Goal: Task Accomplishment & Management: Use online tool/utility

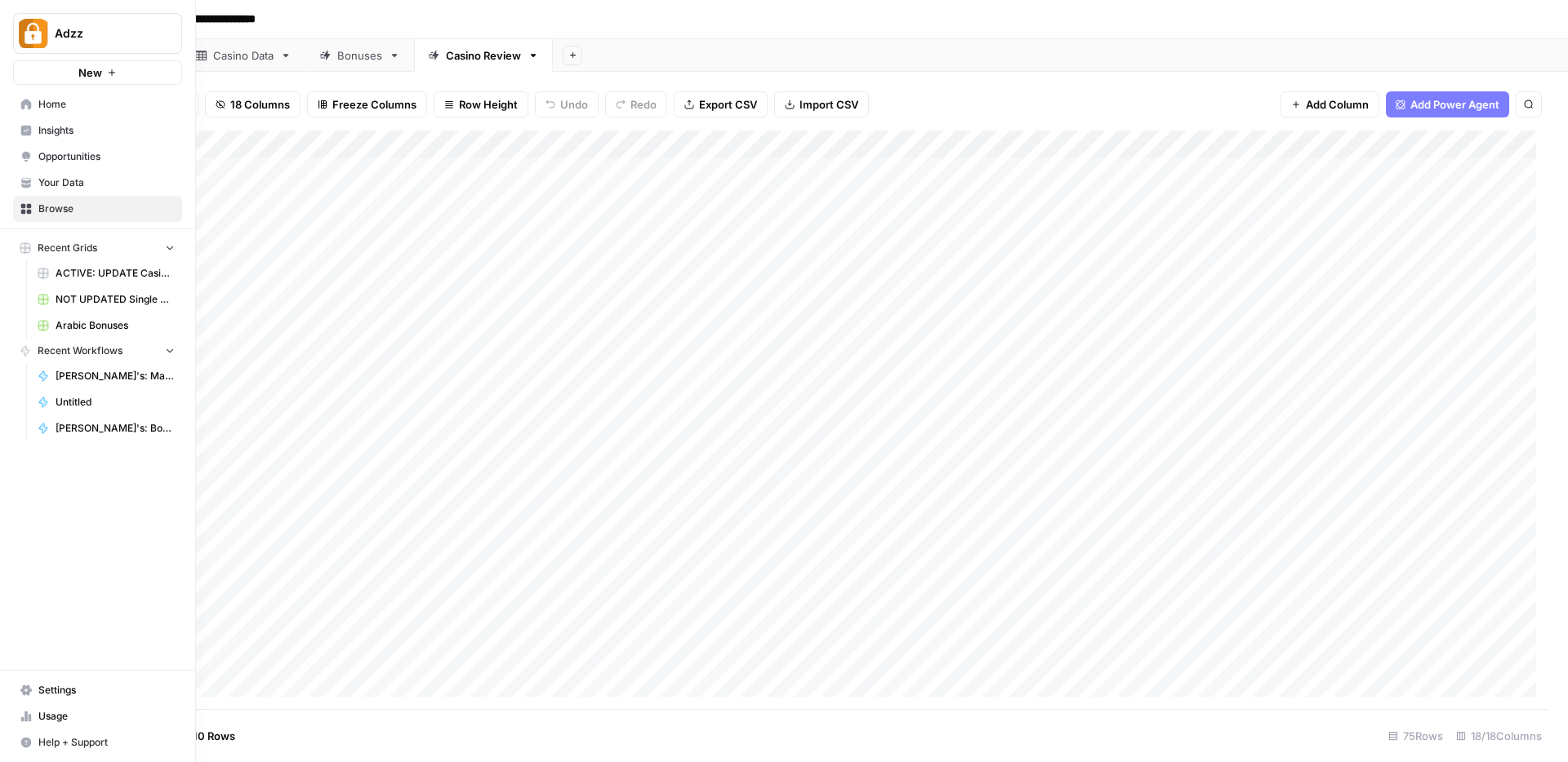
click at [72, 689] on span "Settings" at bounding box center [107, 690] width 137 height 15
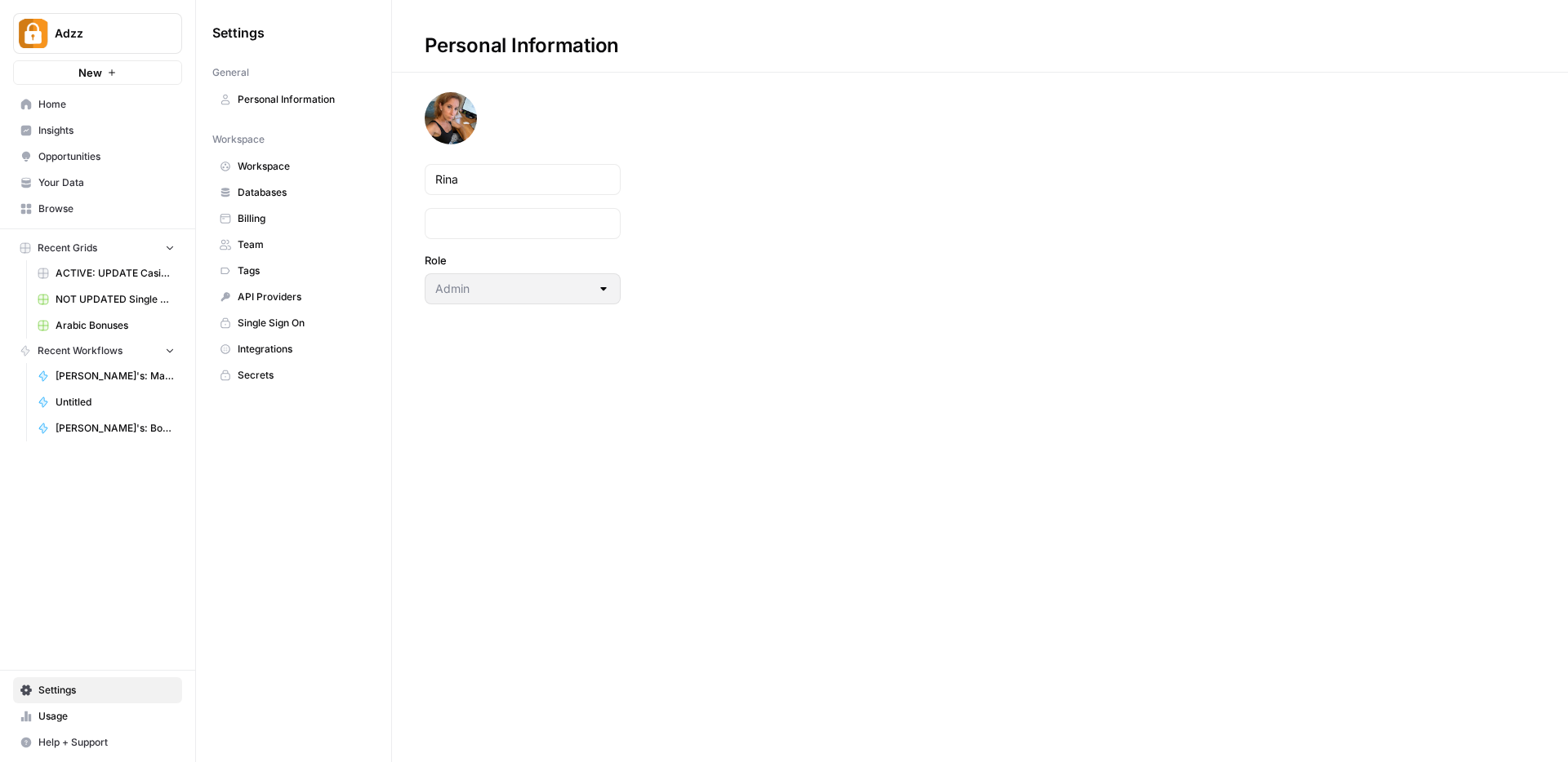
click at [252, 247] on span "Team" at bounding box center [302, 244] width 130 height 15
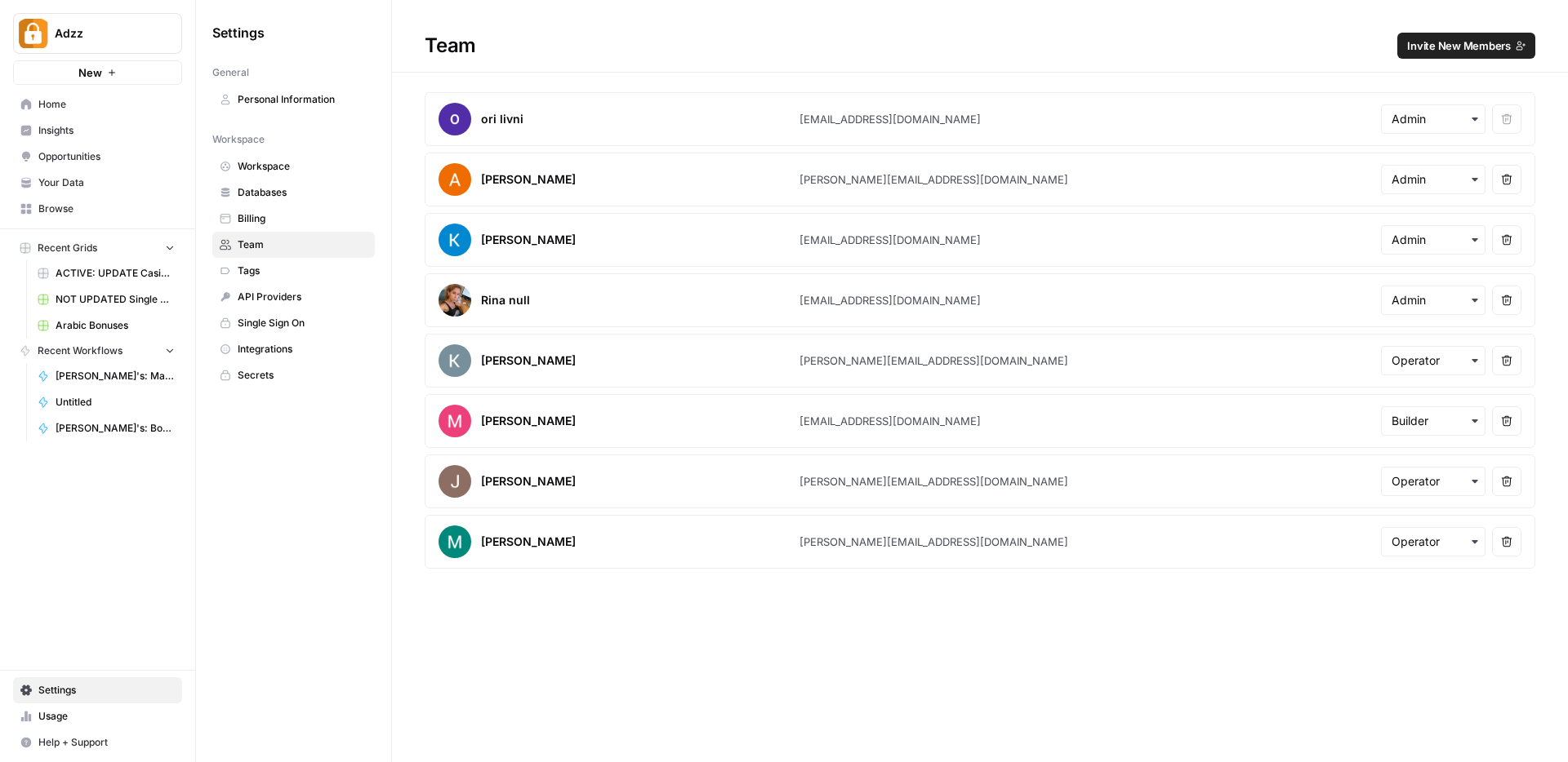
click at [1451, 39] on span "Invite New Members" at bounding box center [1458, 46] width 104 height 16
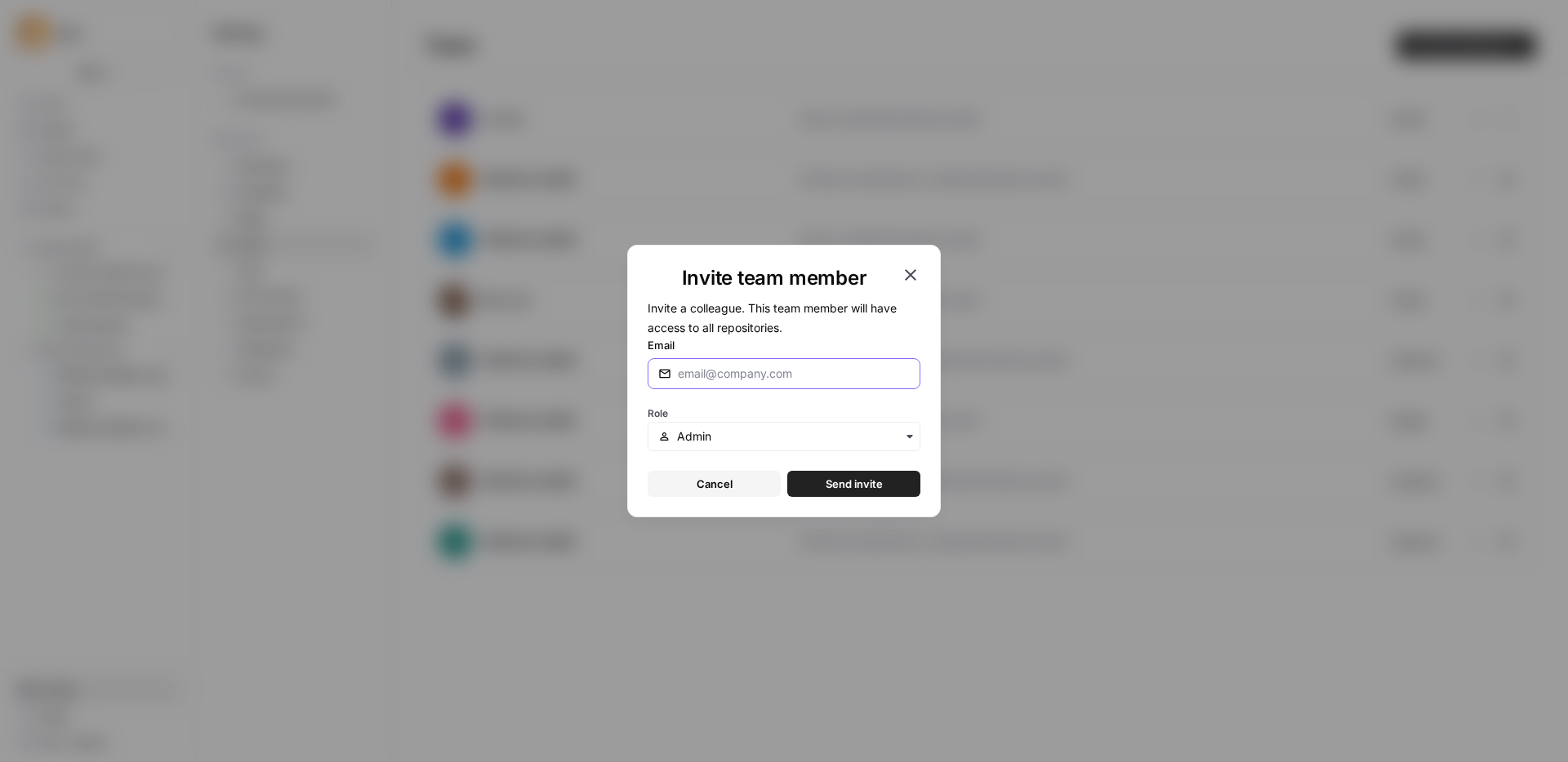
click at [740, 371] on input "Email" at bounding box center [794, 374] width 232 height 16
type input "stacy@adzz.com"
click at [856, 485] on span "Send invite" at bounding box center [854, 484] width 57 height 16
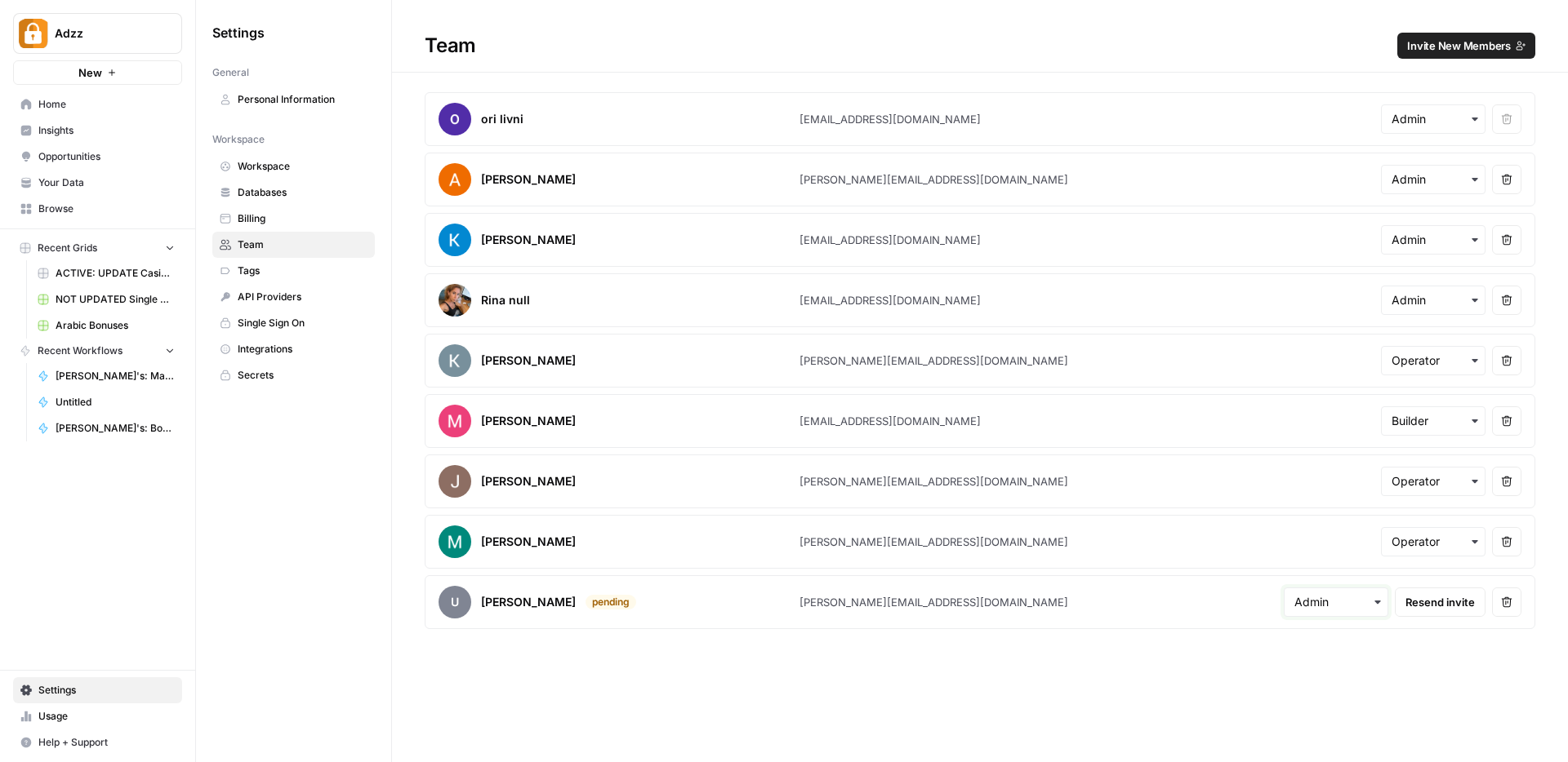
click at [1345, 604] on input "text" at bounding box center [1335, 603] width 83 height 16
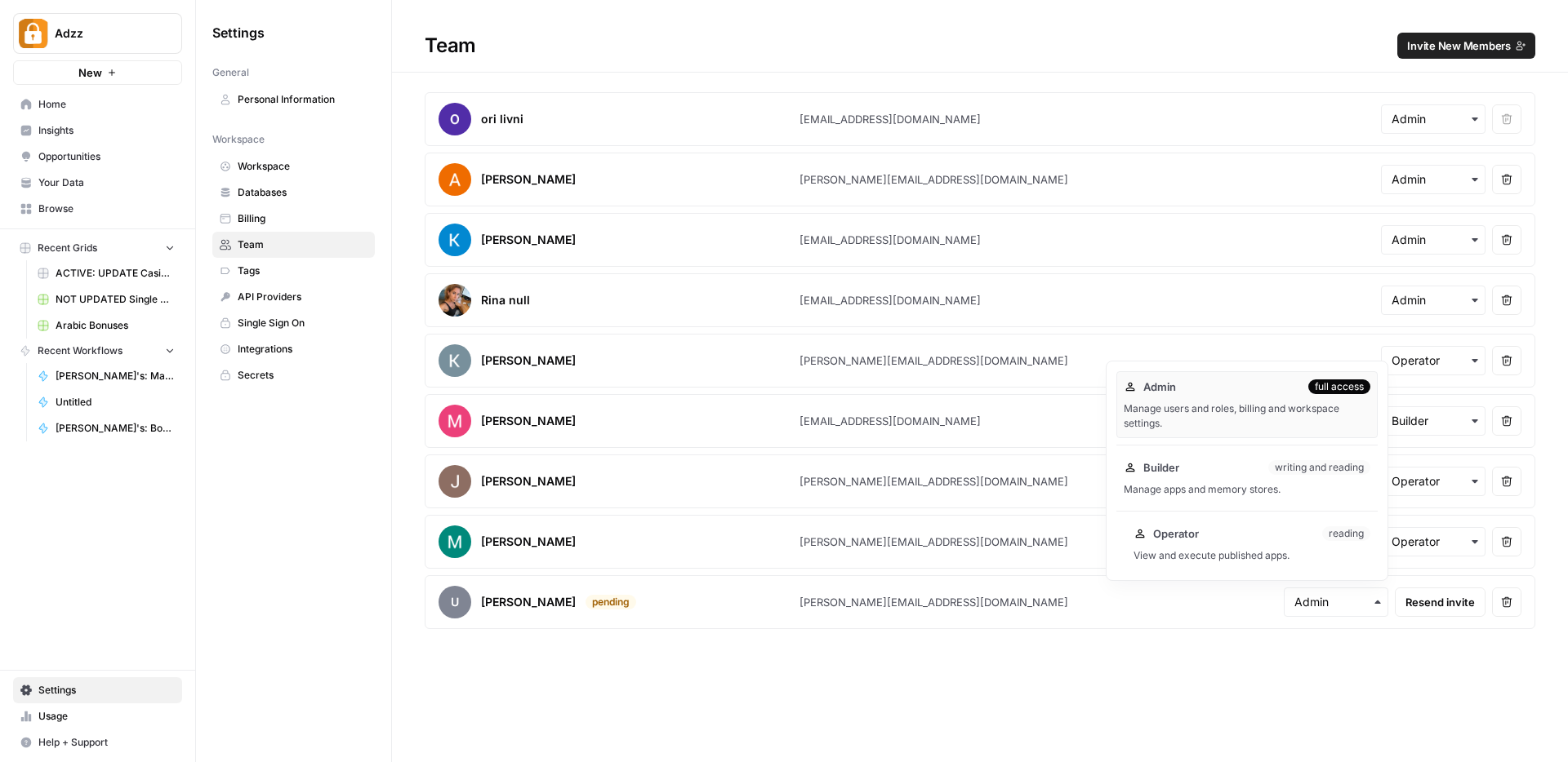
click at [1226, 543] on div "Operator reading View and execute published apps." at bounding box center [1252, 544] width 251 height 52
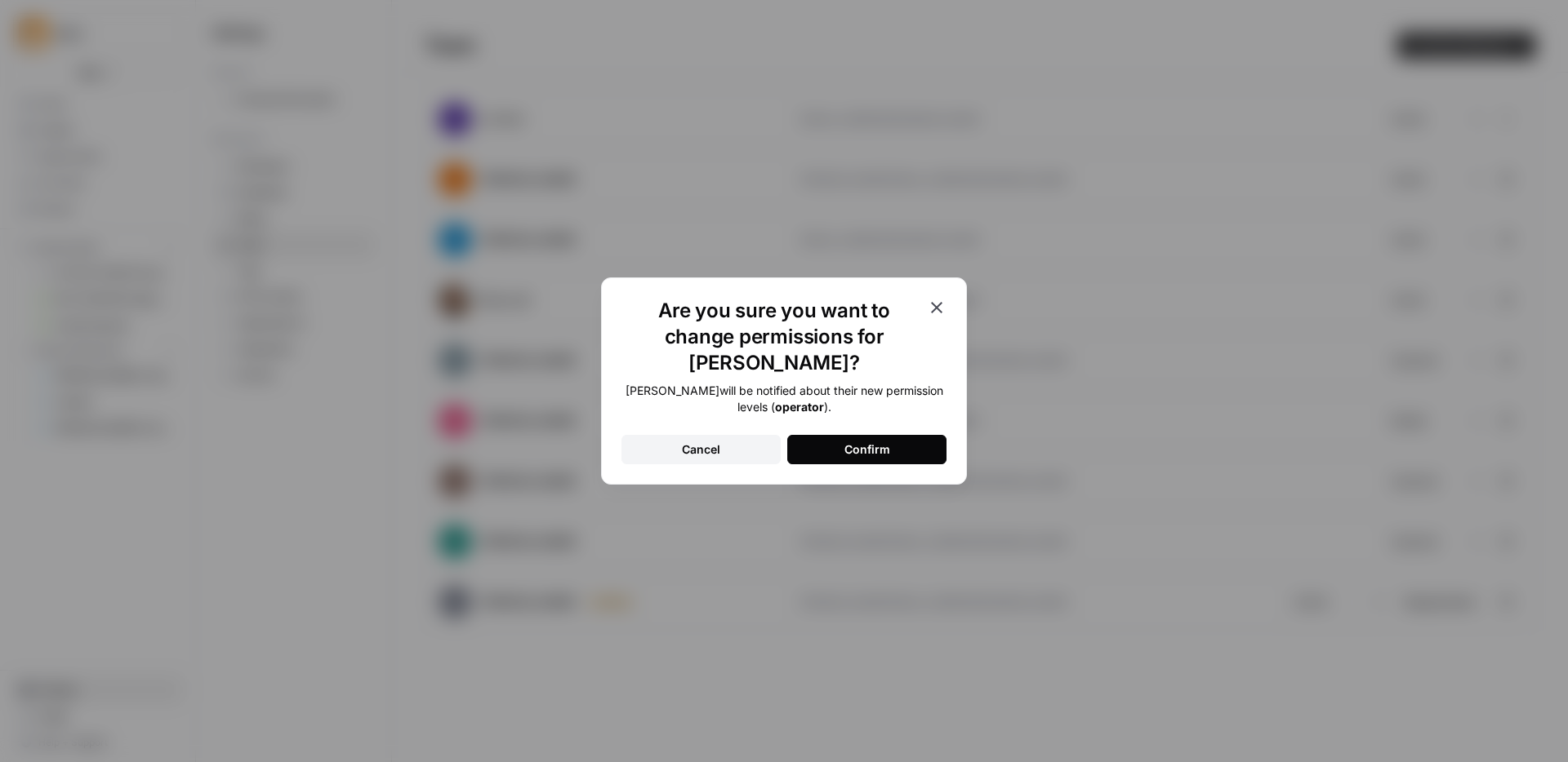
click at [860, 441] on div "Confirm" at bounding box center [867, 449] width 46 height 16
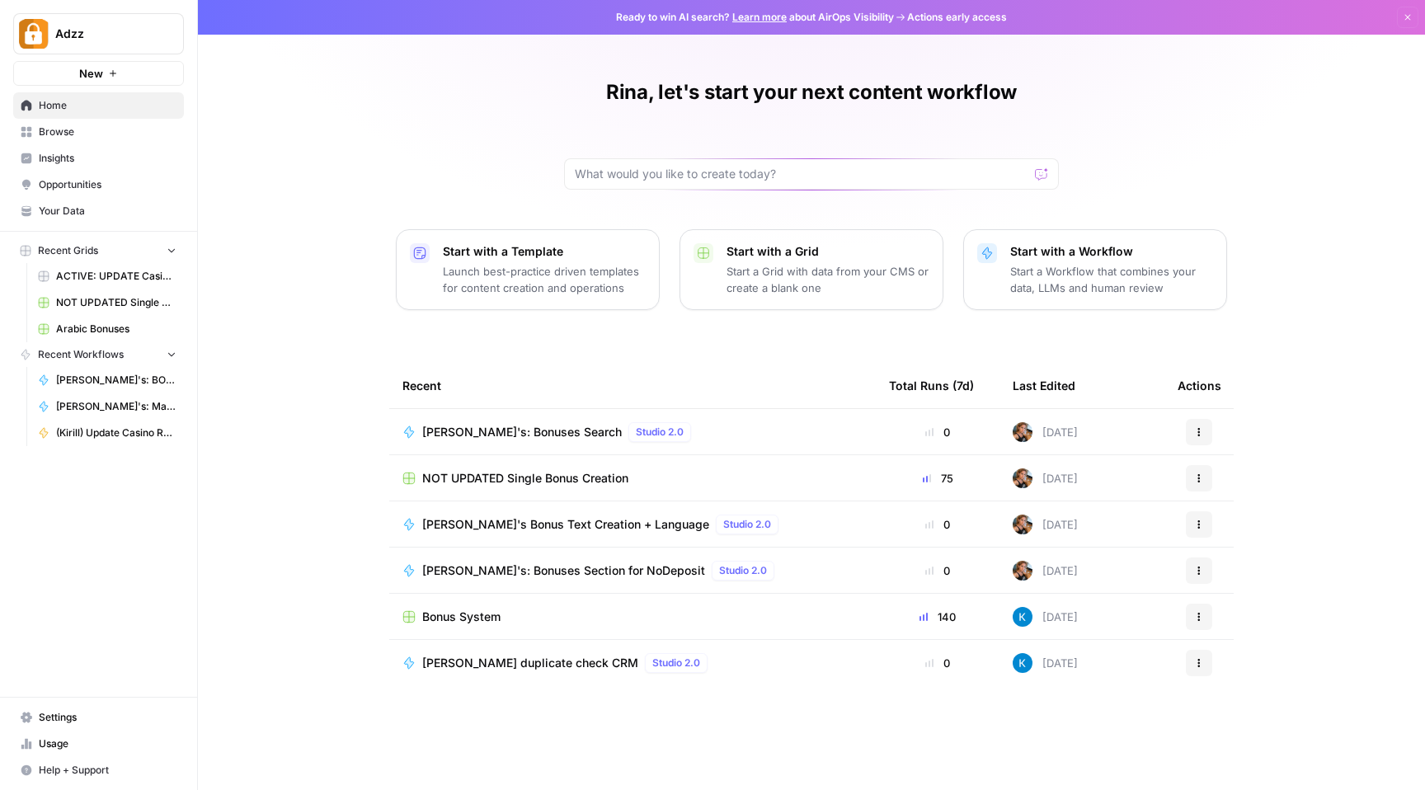
click at [510, 620] on div "Bonus System" at bounding box center [633, 617] width 460 height 16
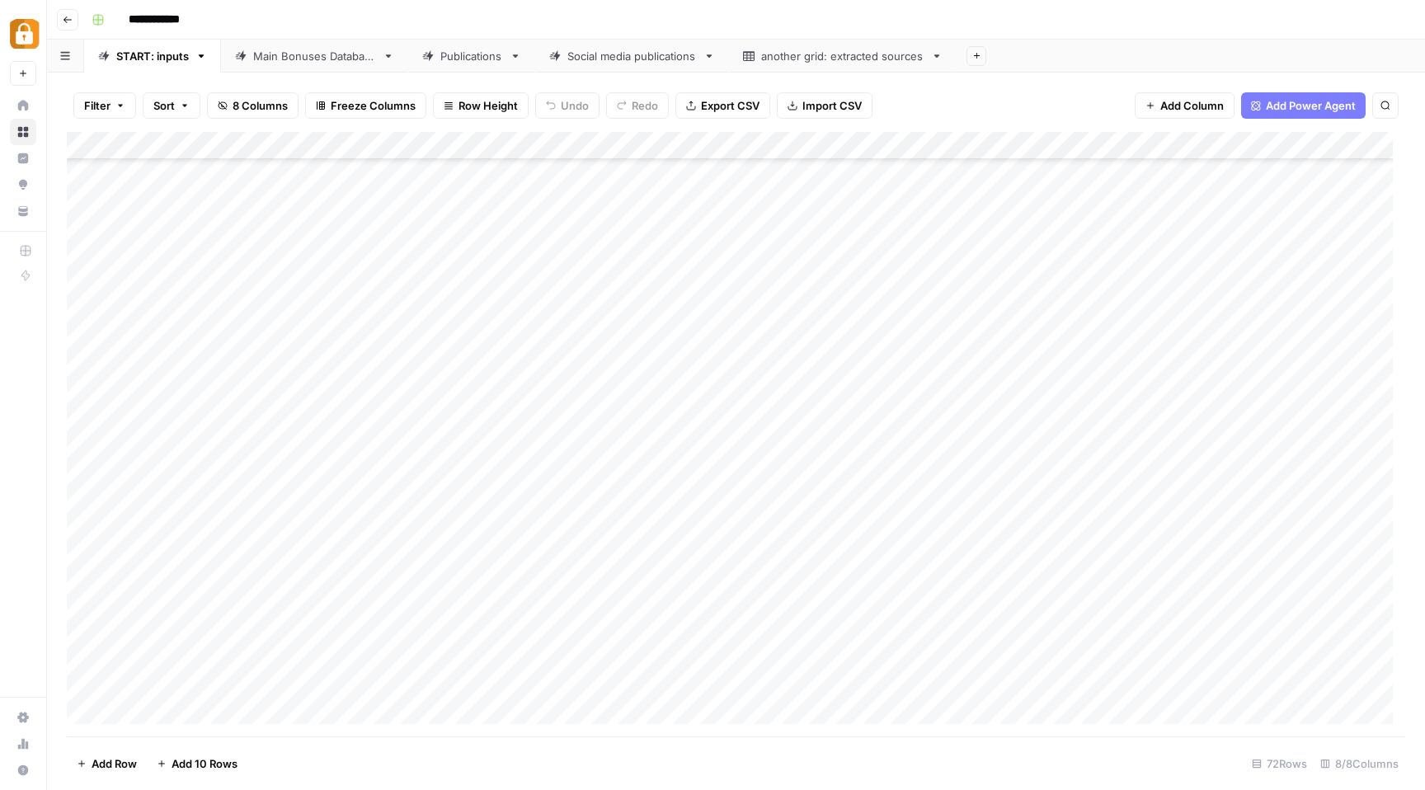
scroll to position [1482, 0]
click at [308, 64] on div "Main Bonuses Database" at bounding box center [314, 56] width 123 height 16
click at [548, 684] on div "Add Column" at bounding box center [736, 434] width 1339 height 605
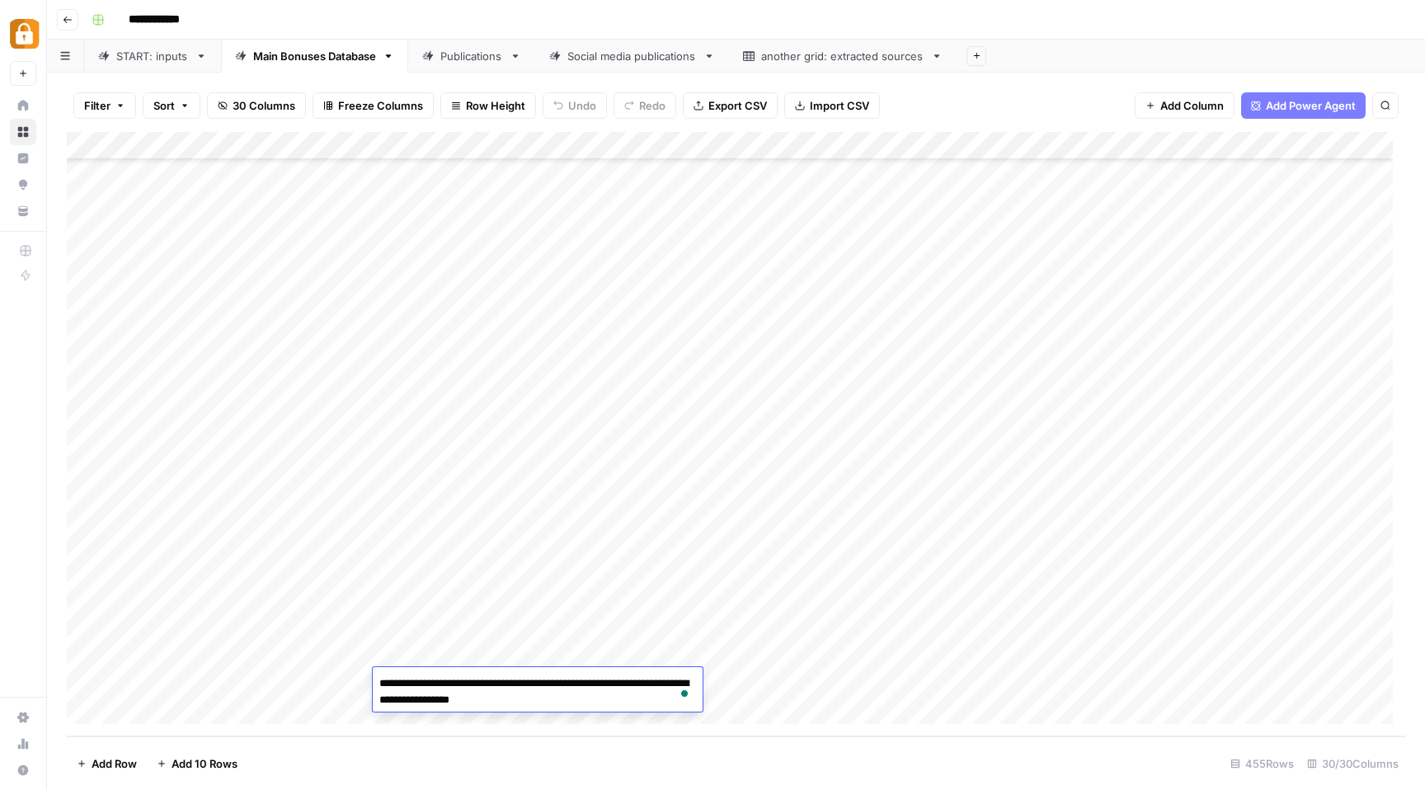
click at [561, 602] on div "Add Column" at bounding box center [736, 434] width 1339 height 605
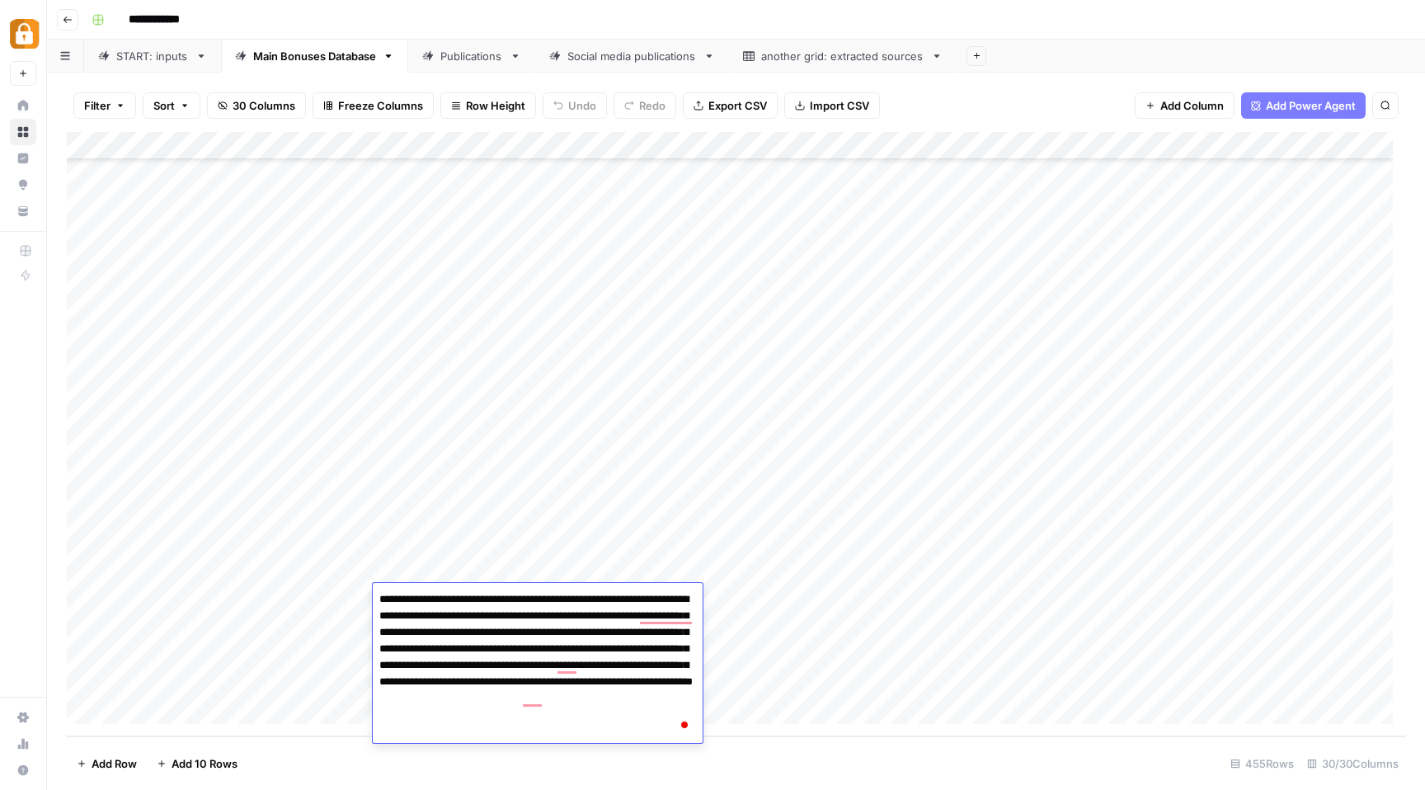
click at [474, 607] on textarea "**********" at bounding box center [538, 665] width 330 height 155
click at [767, 586] on div "Add Column" at bounding box center [736, 434] width 1339 height 605
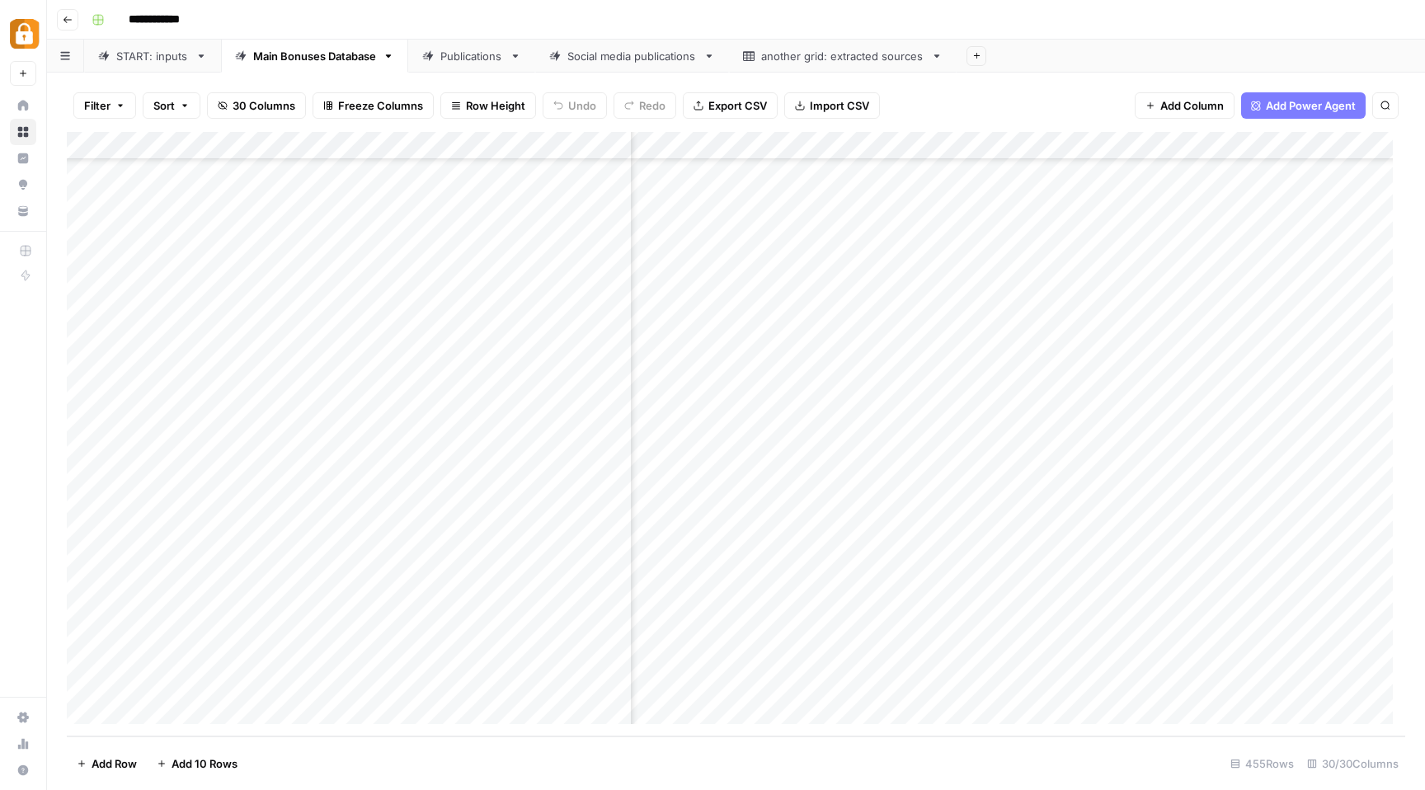
scroll to position [12223, 1572]
click at [858, 596] on div "Add Column" at bounding box center [736, 434] width 1339 height 605
click at [596, 572] on div "Add Column" at bounding box center [736, 434] width 1339 height 605
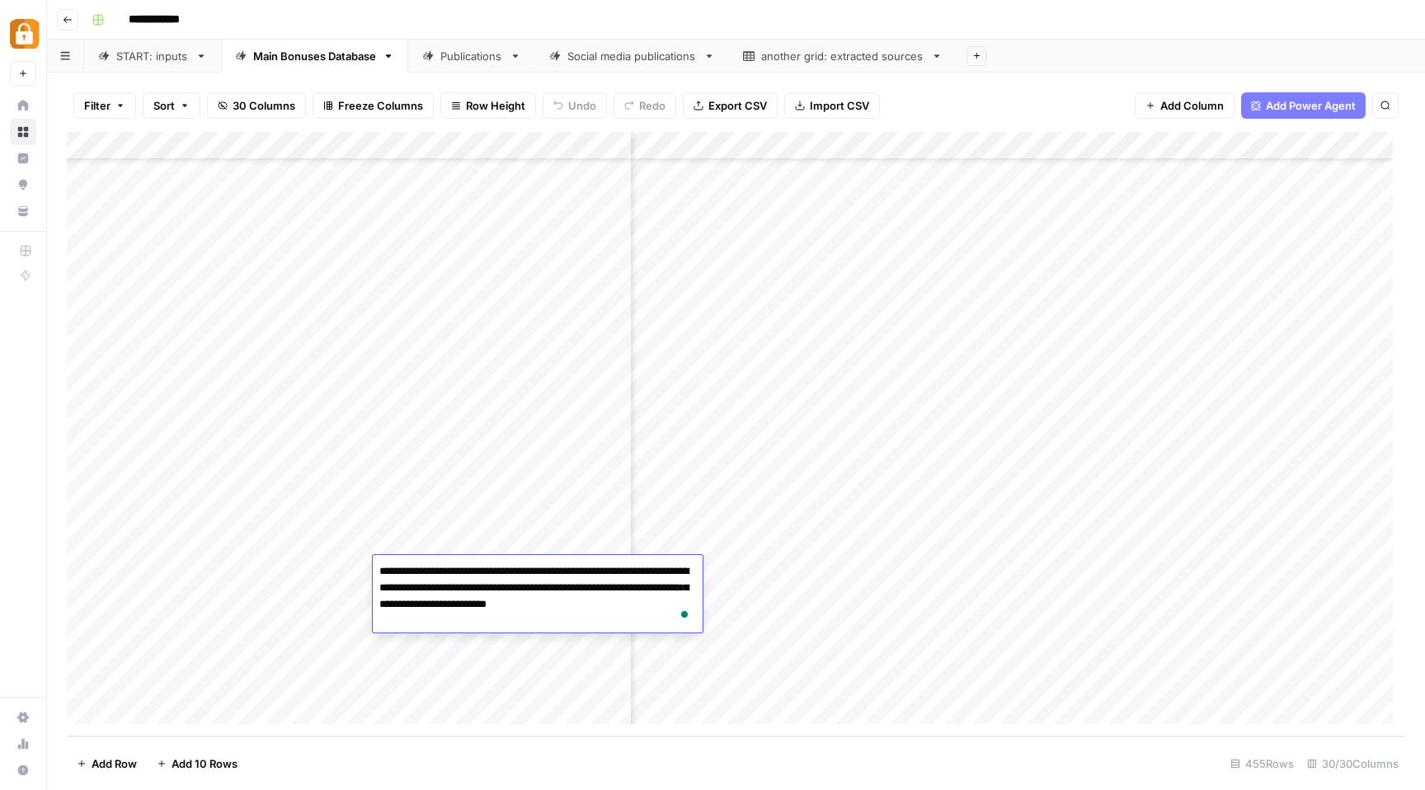
drag, startPoint x: 626, startPoint y: 571, endPoint x: 635, endPoint y: 568, distance: 9.7
click at [635, 568] on textarea "**********" at bounding box center [538, 596] width 330 height 73
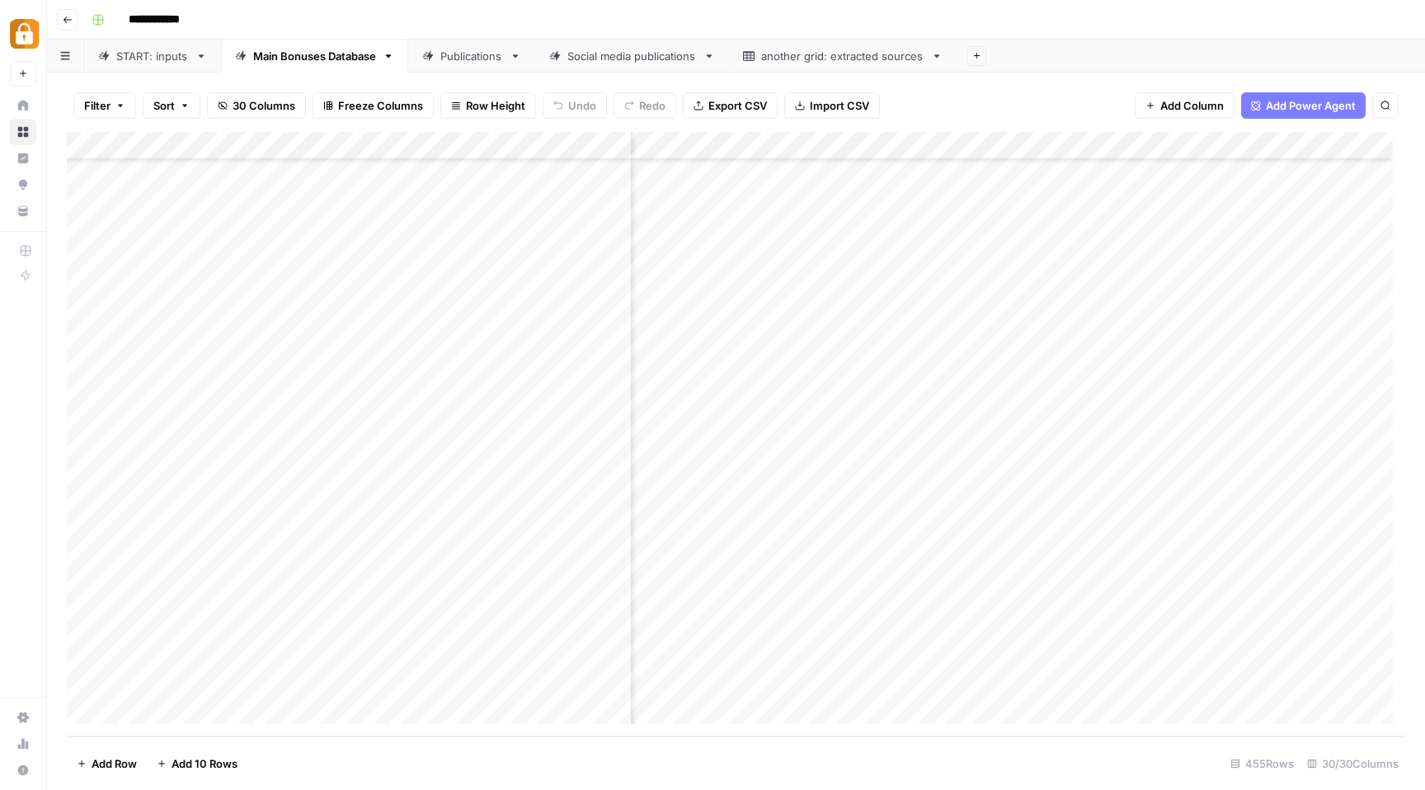
click at [955, 631] on div "Add Column" at bounding box center [736, 434] width 1339 height 605
click at [527, 623] on div "Add Column" at bounding box center [736, 434] width 1339 height 605
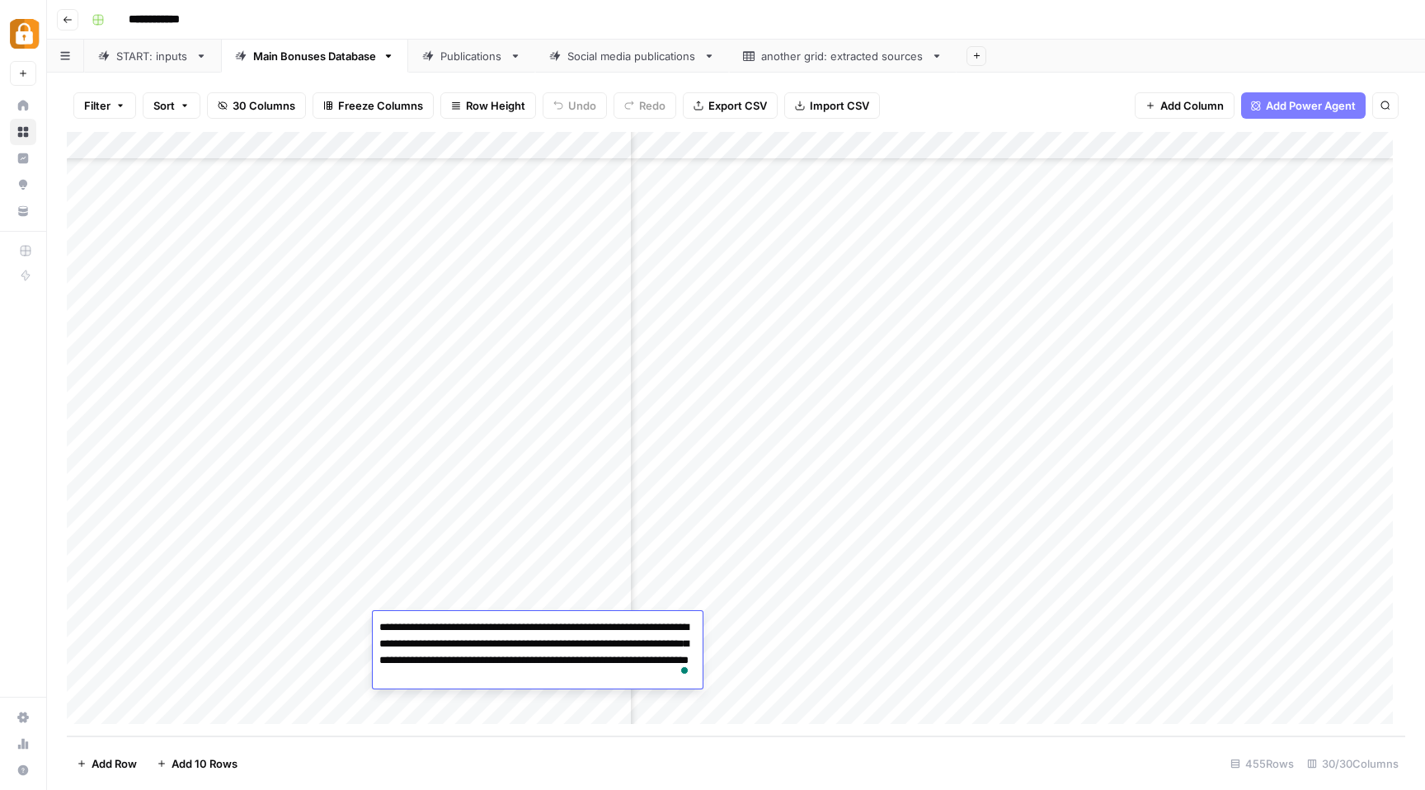
drag, startPoint x: 502, startPoint y: 625, endPoint x: 516, endPoint y: 625, distance: 14.8
click at [516, 625] on textarea "**********" at bounding box center [538, 652] width 330 height 73
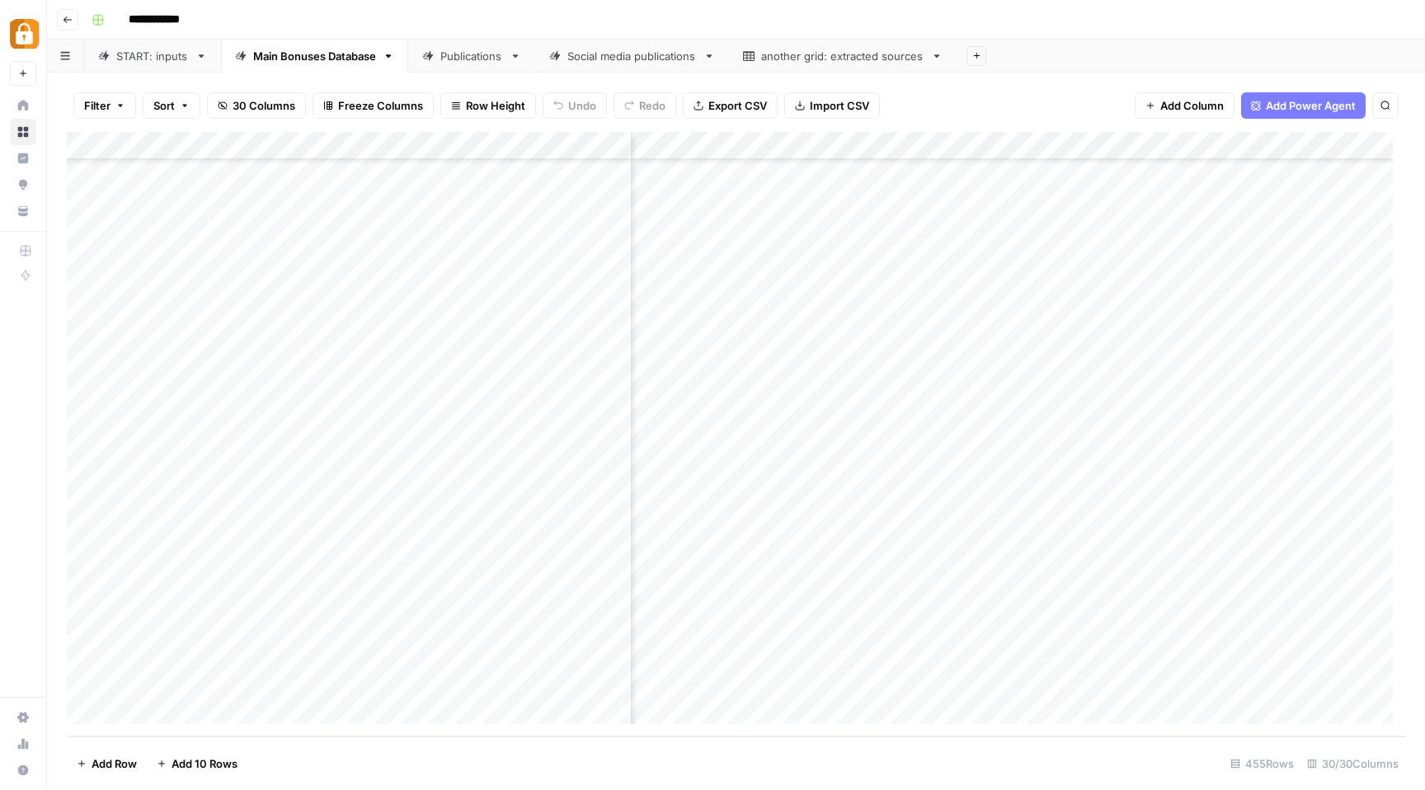
click at [1031, 627] on div "Add Column" at bounding box center [736, 434] width 1339 height 605
click at [884, 630] on div "Add Column" at bounding box center [736, 434] width 1339 height 605
click at [459, 600] on div "Add Column" at bounding box center [736, 434] width 1339 height 605
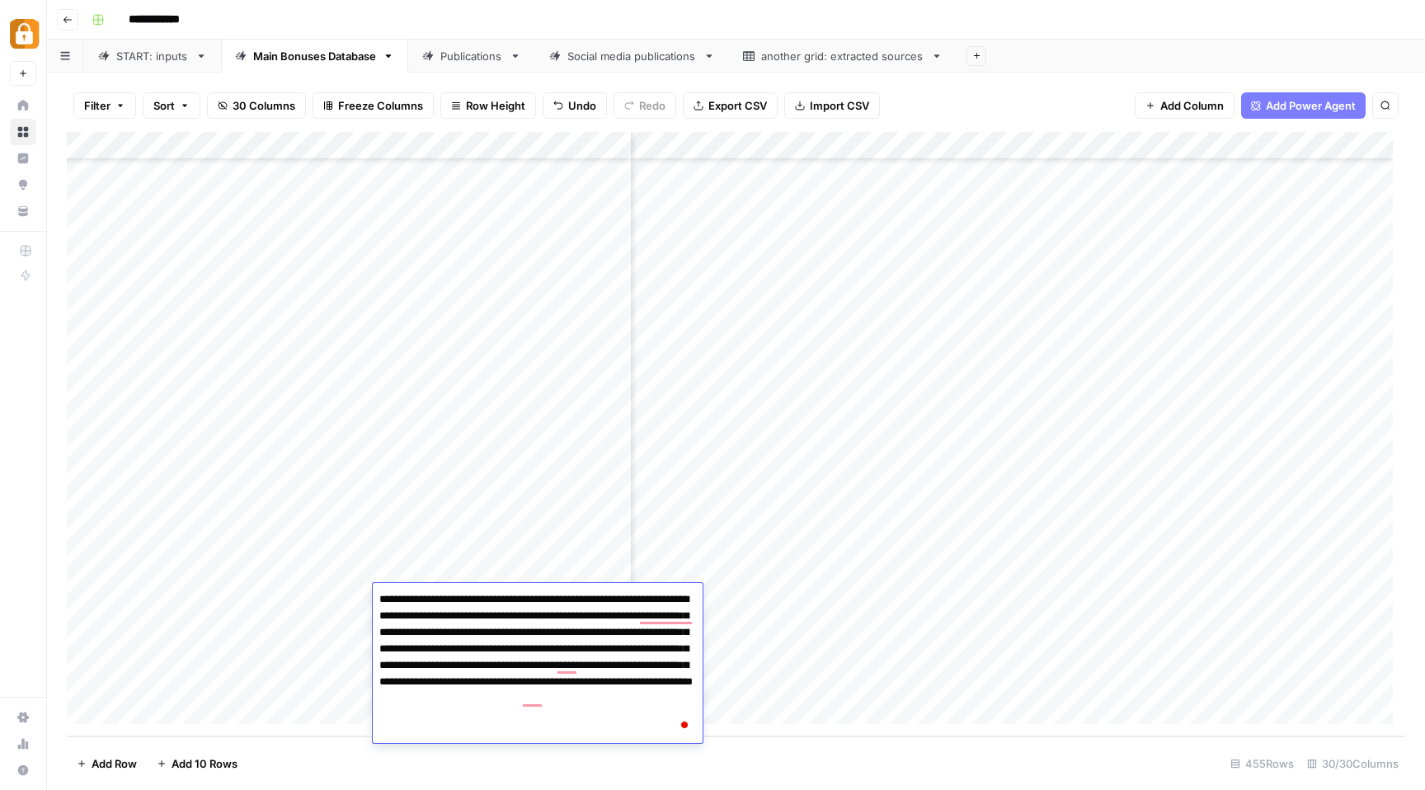
click at [506, 714] on textarea "**********" at bounding box center [538, 665] width 330 height 155
click at [972, 615] on div "Add Column" at bounding box center [736, 434] width 1339 height 605
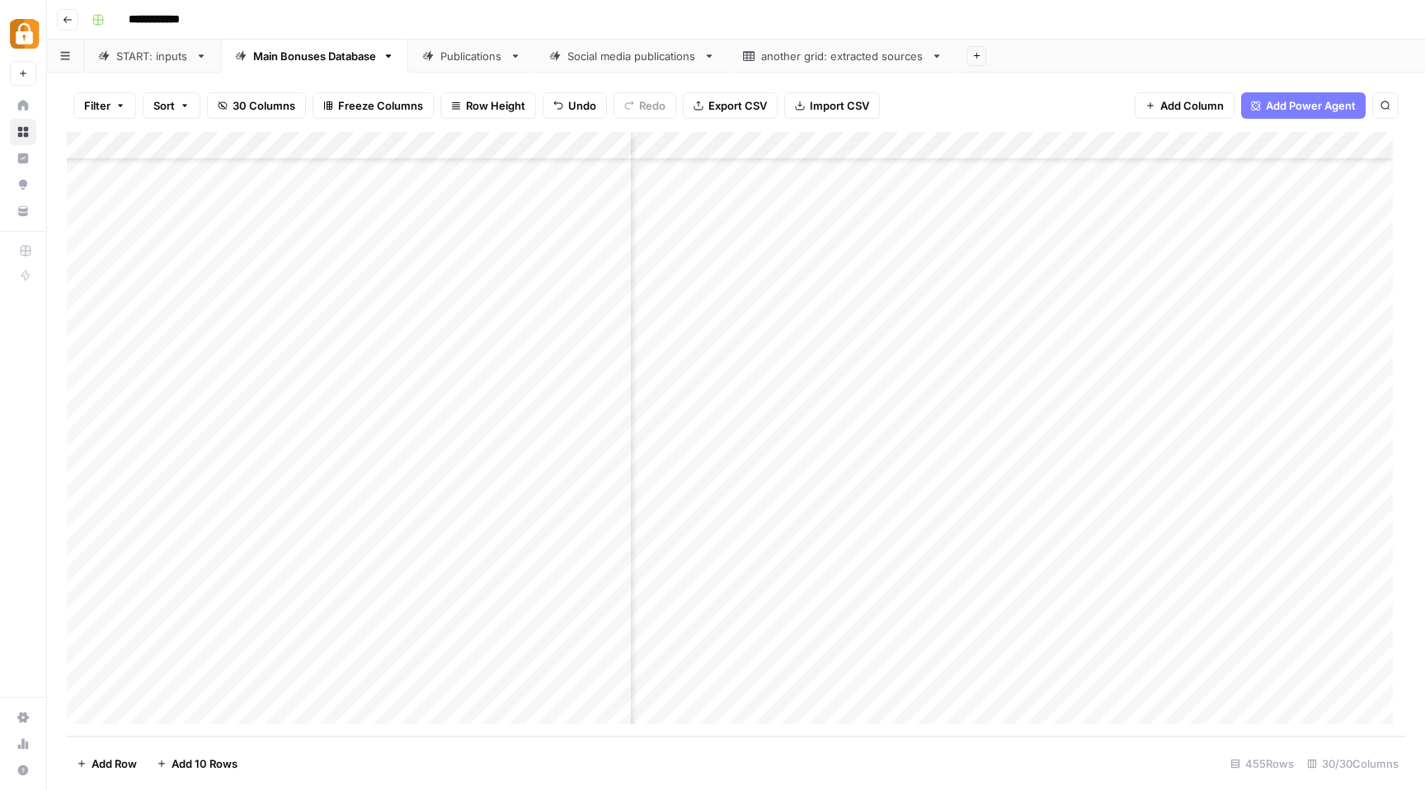
click at [537, 435] on div "Add Column" at bounding box center [736, 434] width 1339 height 605
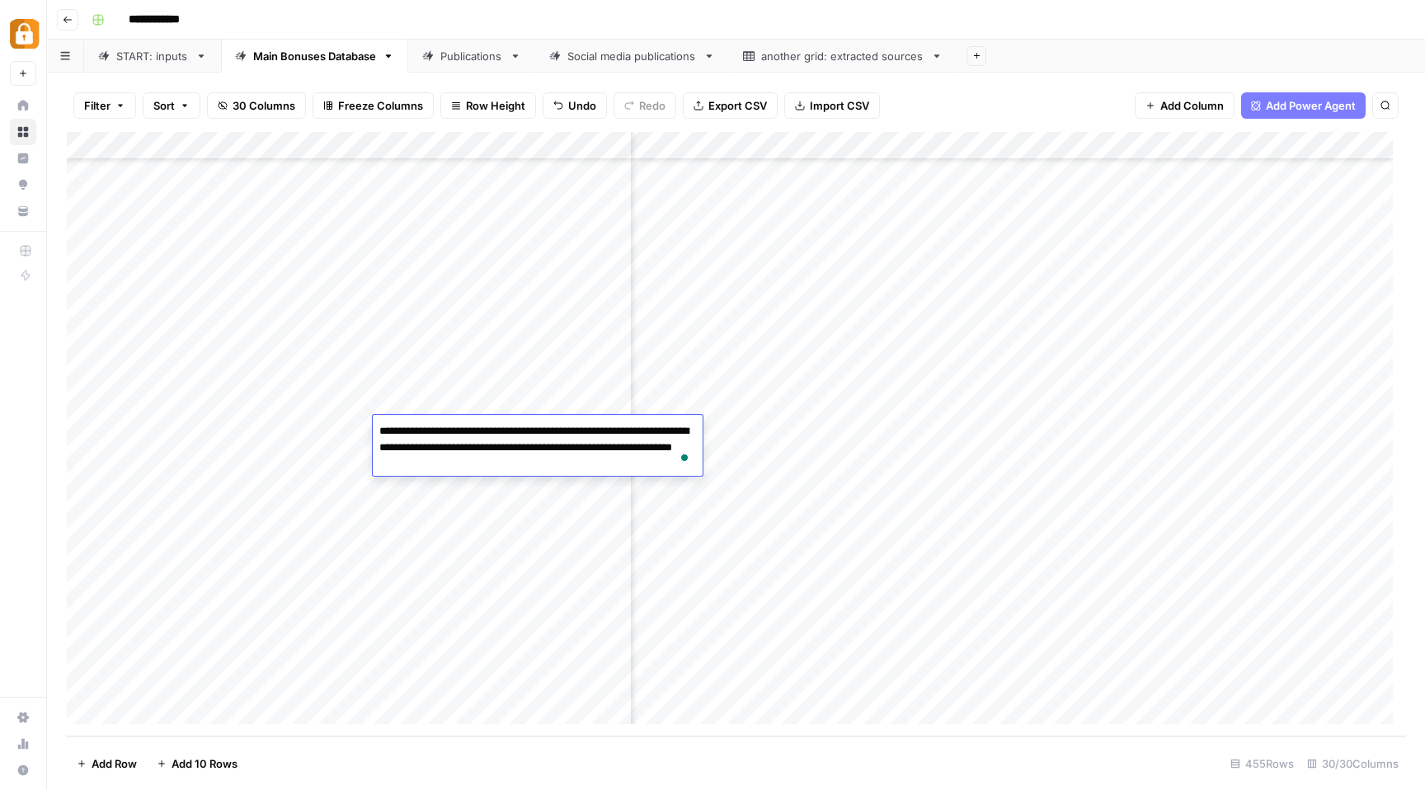
click at [806, 427] on div "Add Column" at bounding box center [736, 434] width 1339 height 605
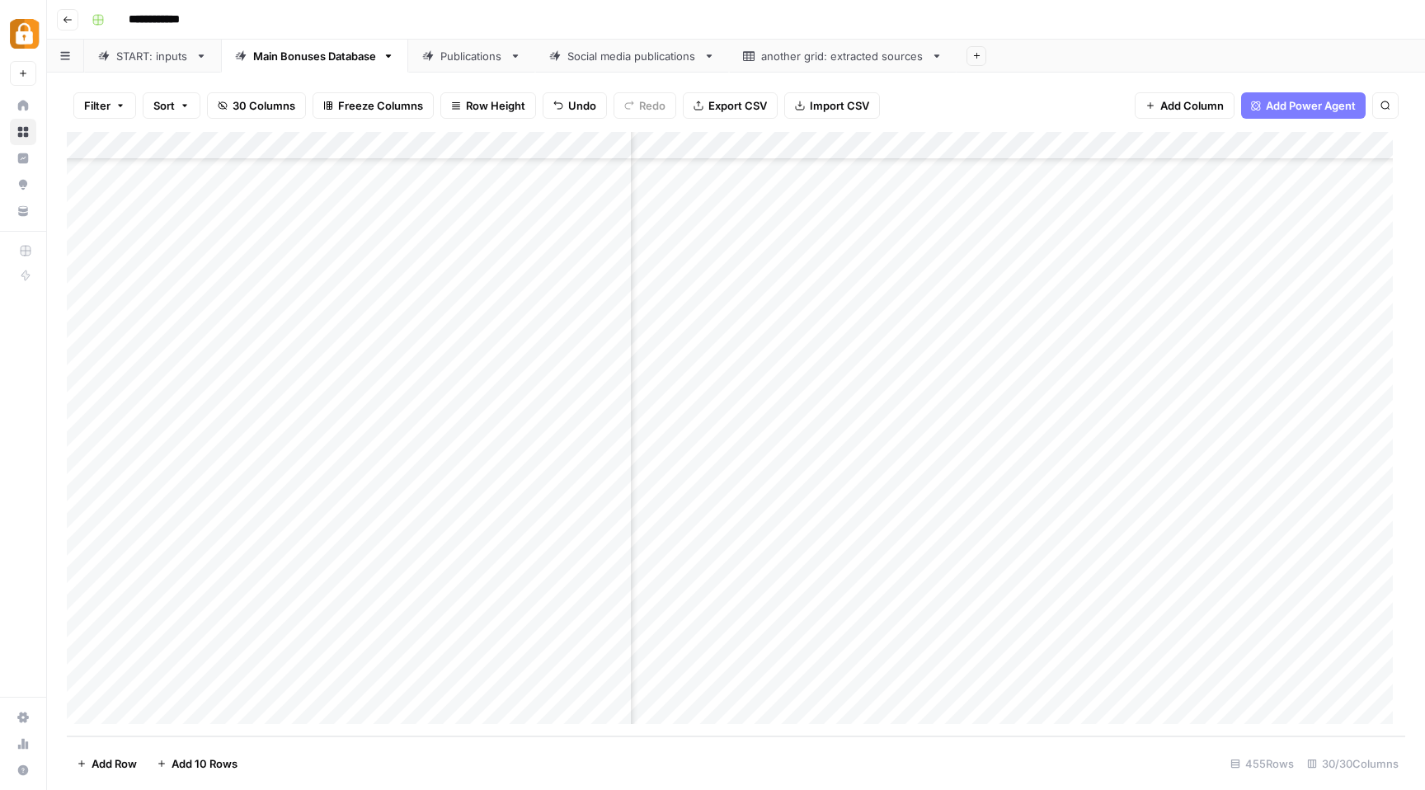
click at [825, 604] on div "Add Column" at bounding box center [736, 434] width 1339 height 605
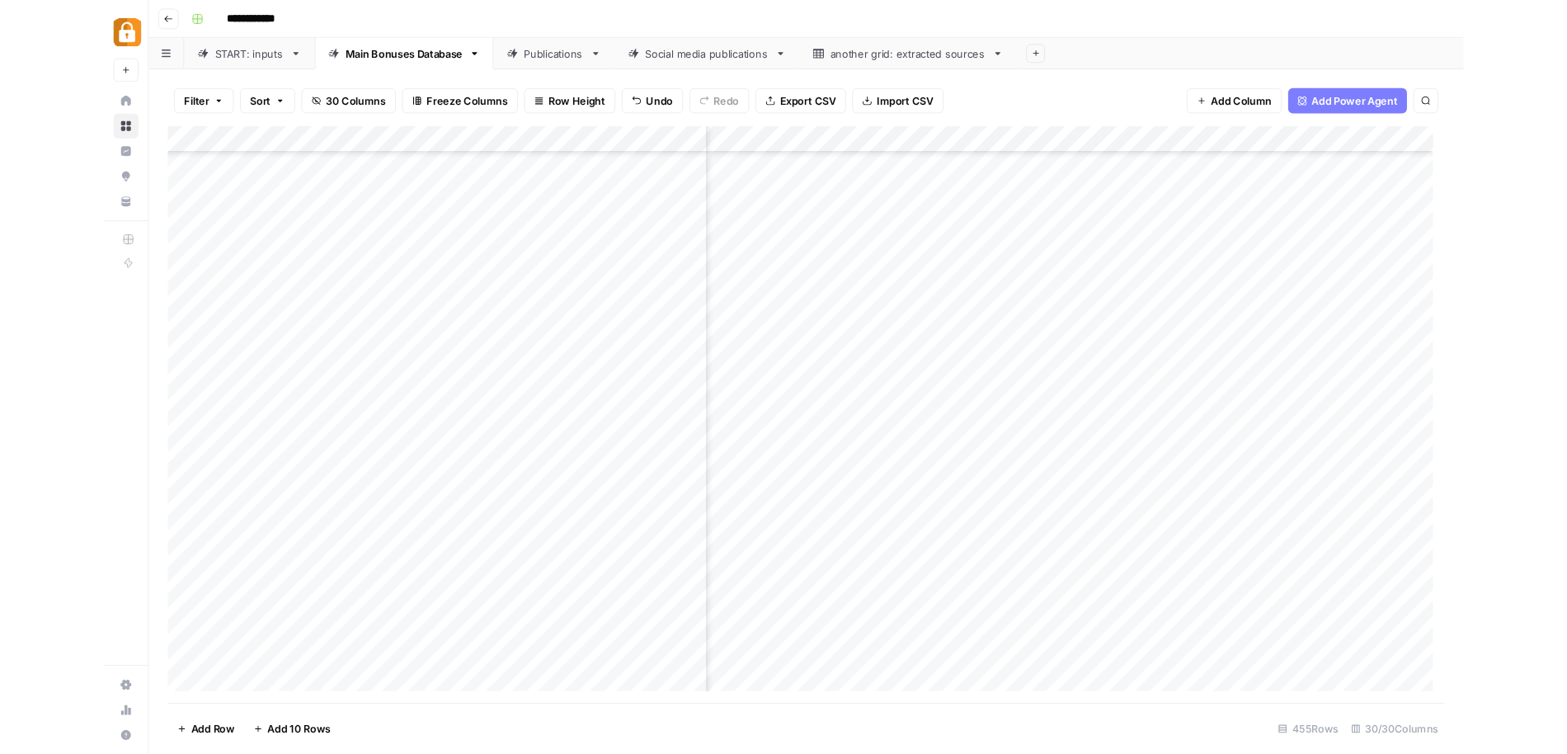
scroll to position [10608, 1298]
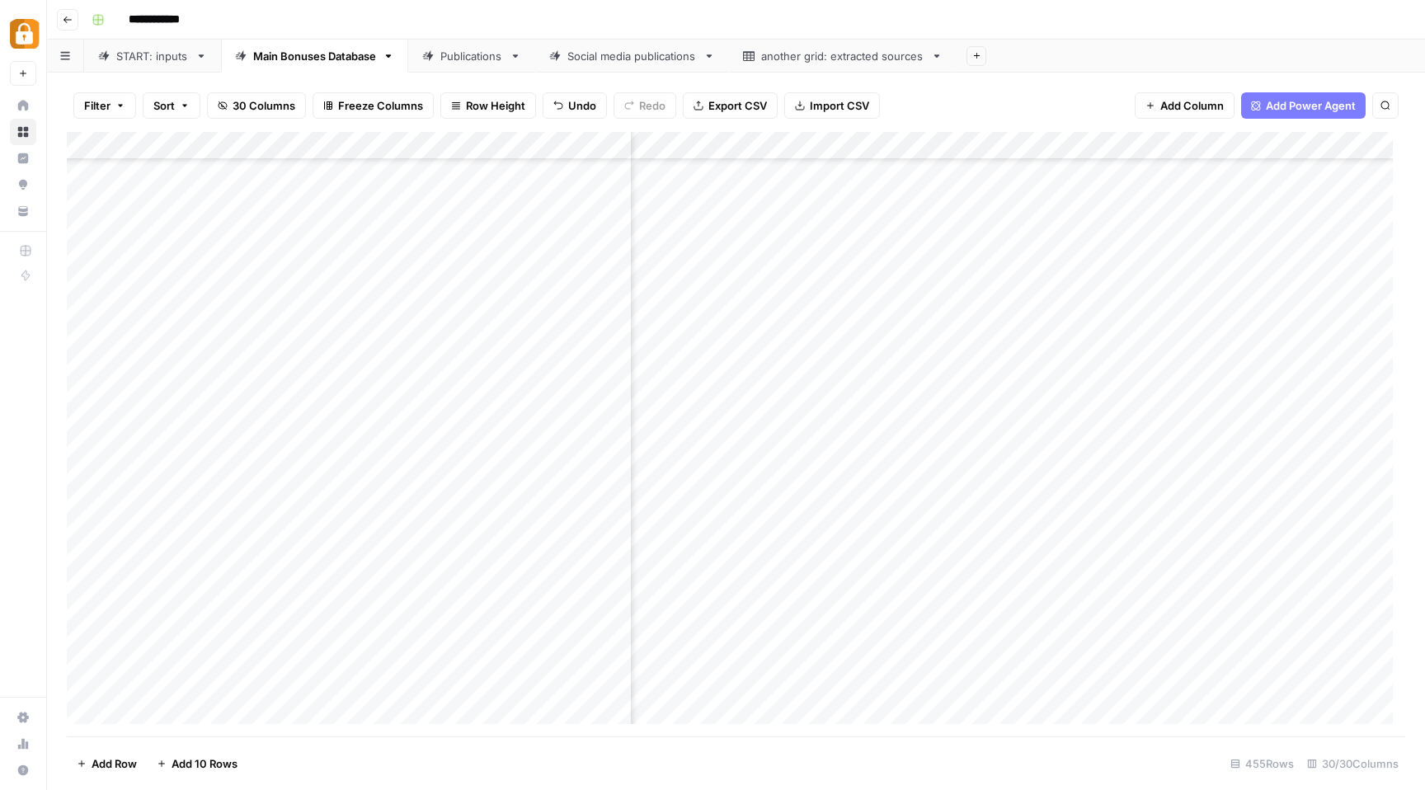
click at [558, 527] on div "Add Column" at bounding box center [736, 434] width 1339 height 605
click at [1080, 534] on div "Add Column" at bounding box center [736, 434] width 1339 height 605
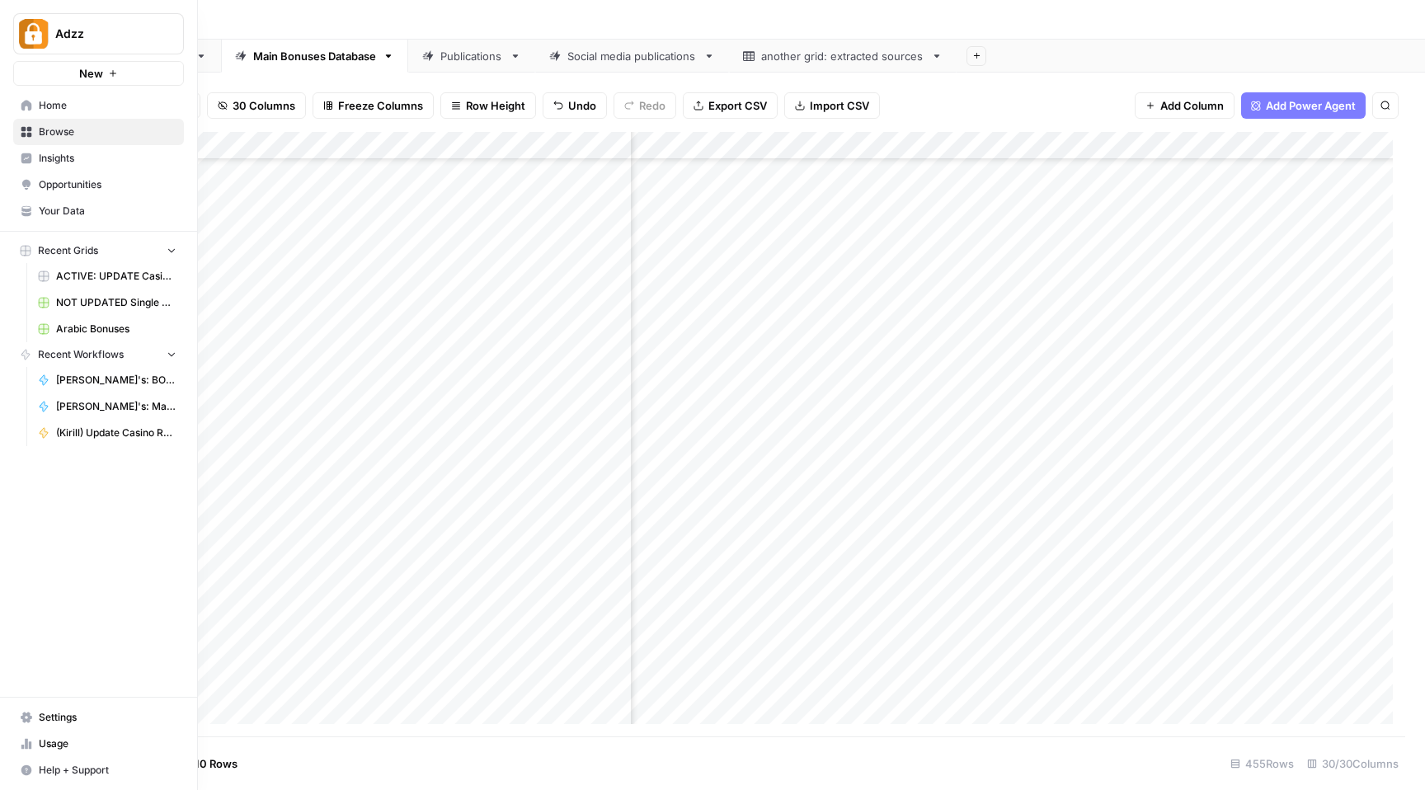
click at [50, 135] on span "Browse" at bounding box center [108, 132] width 138 height 15
